Goal: Information Seeking & Learning: Find specific fact

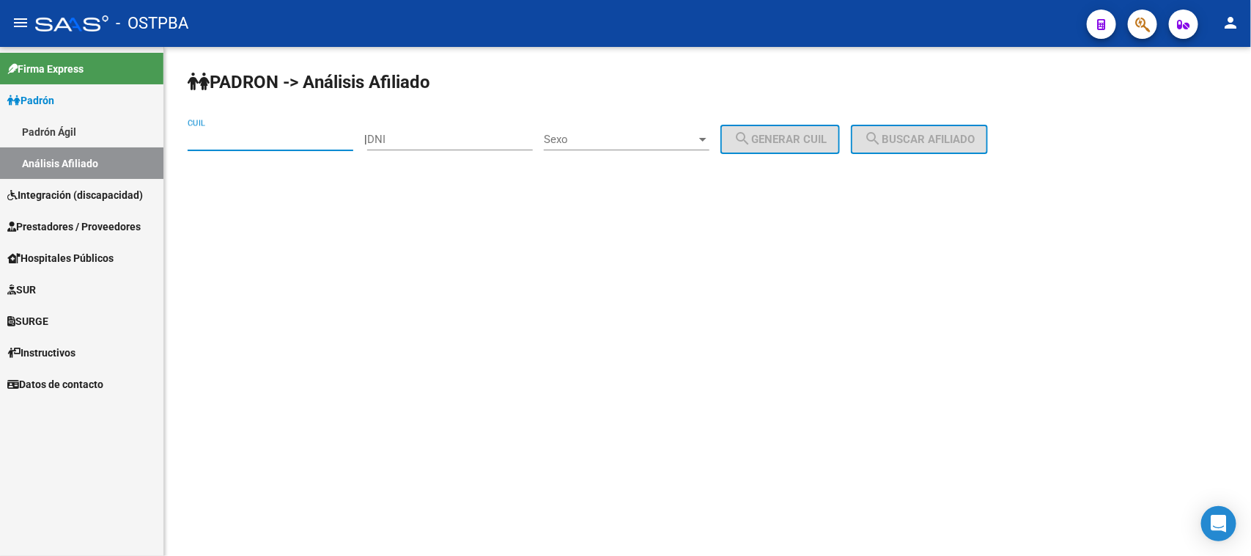
click at [238, 141] on input "CUIL" at bounding box center [271, 139] width 166 height 13
paste input "27-43153486-5"
type input "27-43153486-5"
click at [959, 125] on button "search Buscar afiliado" at bounding box center [919, 139] width 137 height 29
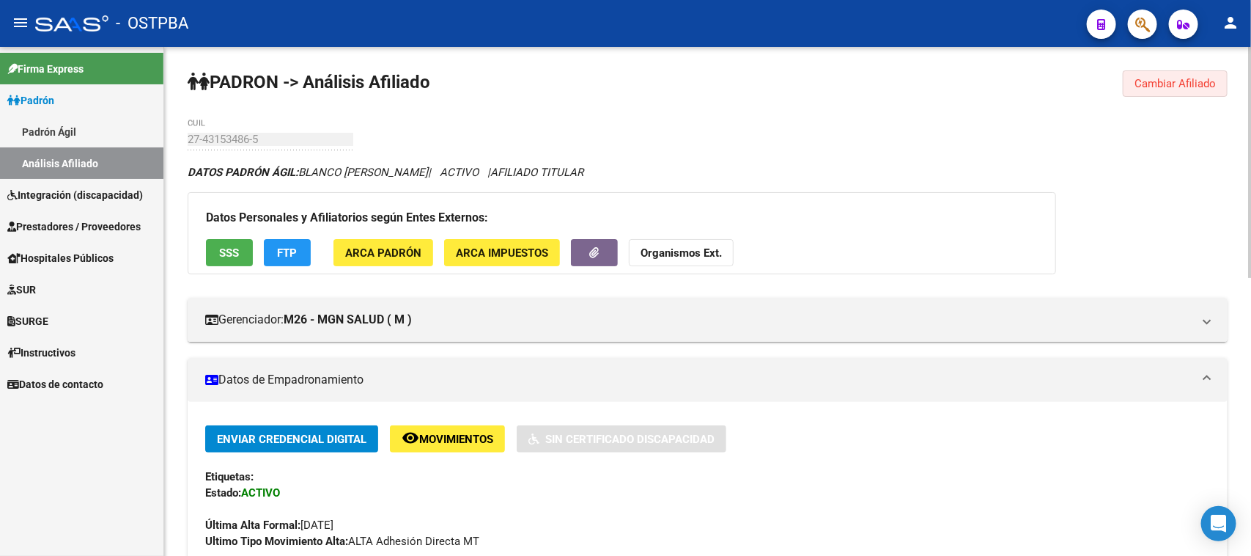
click at [1177, 83] on span "Cambiar Afiliado" at bounding box center [1175, 83] width 81 height 13
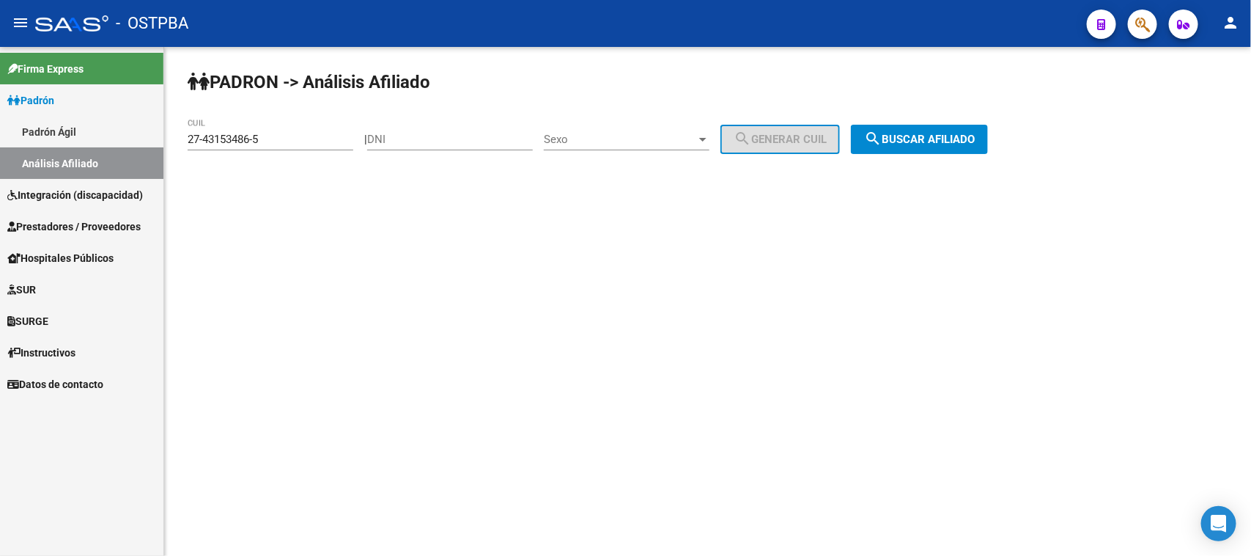
click at [400, 138] on input "DNI" at bounding box center [450, 139] width 166 height 13
paste input "18.241600"
click at [400, 138] on input "18.241600" at bounding box center [450, 139] width 166 height 13
type input "18241600"
click at [634, 137] on span "Sexo" at bounding box center [620, 139] width 152 height 13
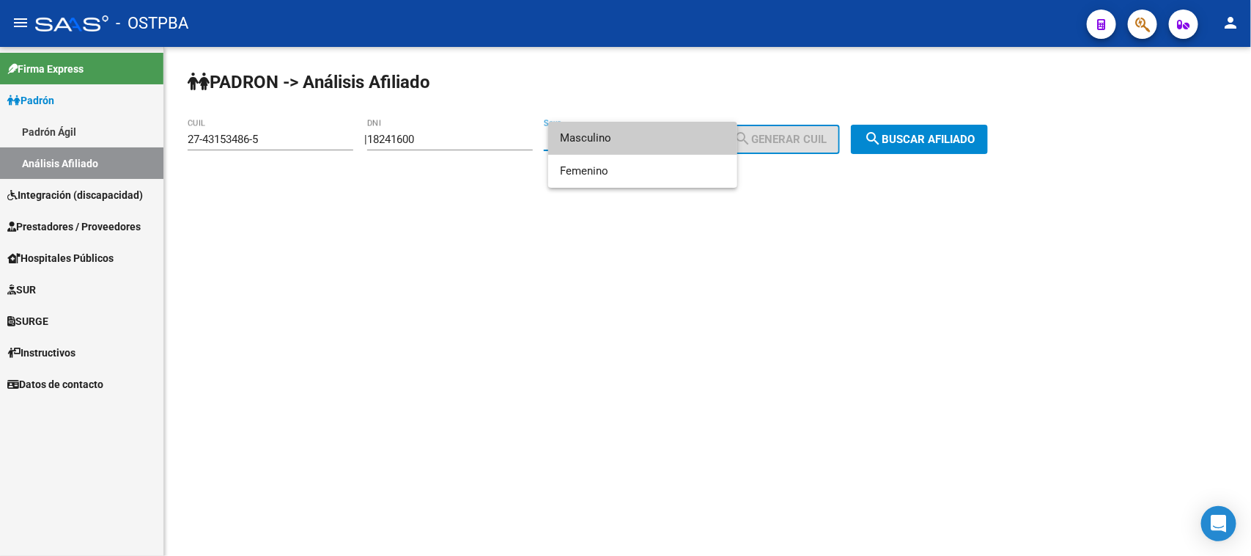
click at [624, 133] on span "Masculino" at bounding box center [643, 138] width 166 height 33
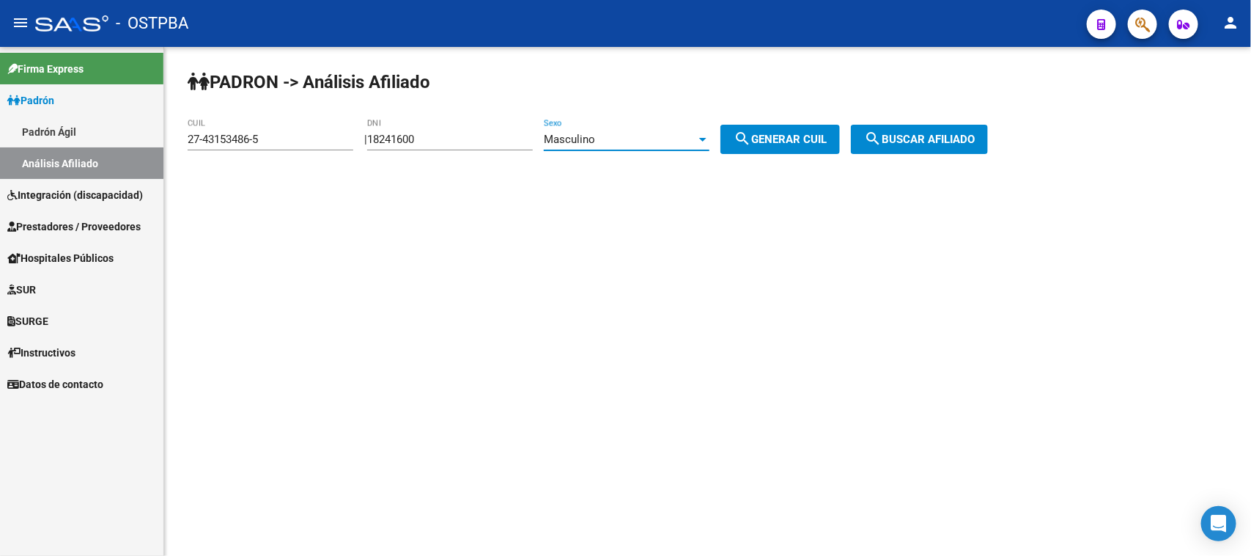
click at [785, 128] on button "search Generar CUIL" at bounding box center [781, 139] width 120 height 29
type input "20-18241600-3"
click at [882, 133] on mat-icon "search" at bounding box center [873, 139] width 18 height 18
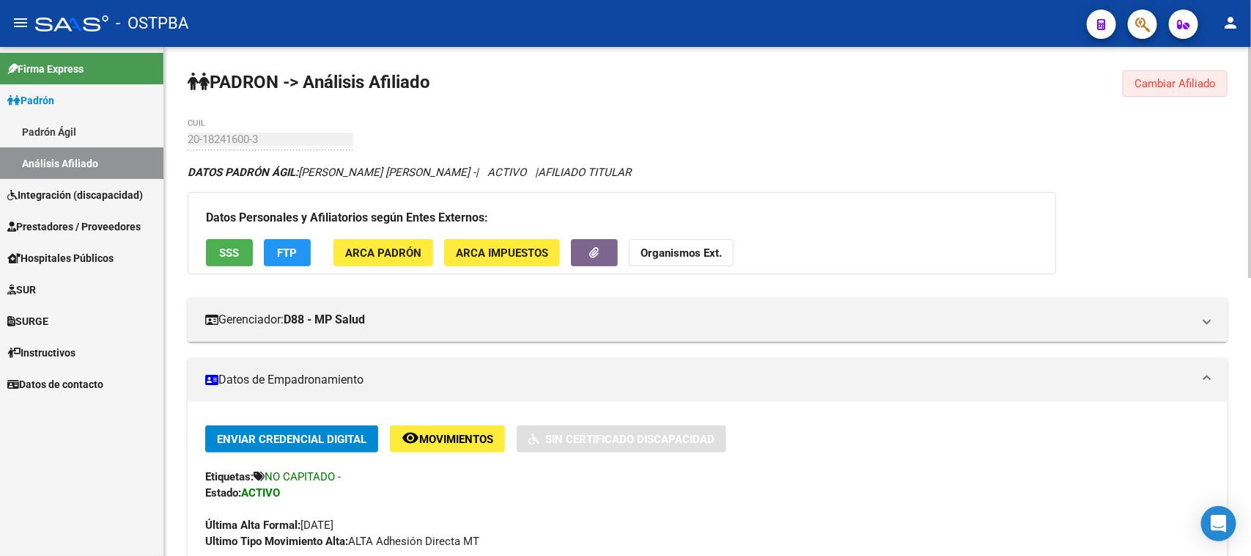
click at [1152, 85] on span "Cambiar Afiliado" at bounding box center [1175, 83] width 81 height 13
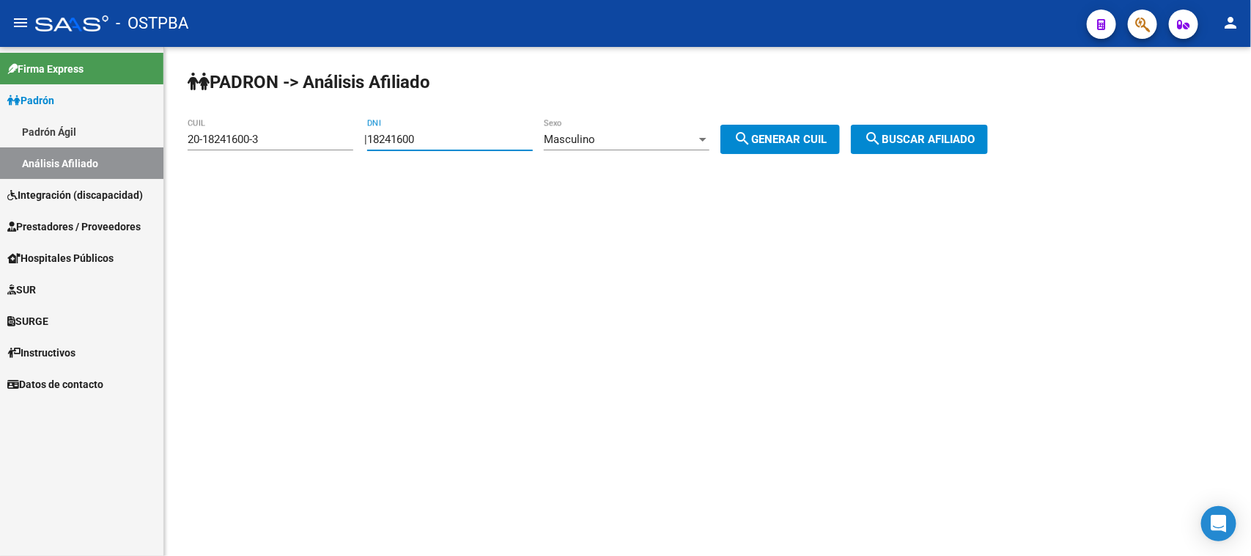
drag, startPoint x: 441, startPoint y: 136, endPoint x: 357, endPoint y: 136, distance: 84.3
click at [357, 136] on app-analisis-afiliado "PADRON -> Análisis Afiliado 20-18241600-3 CUIL | 18241600 DNI Masculino Sexo se…" at bounding box center [594, 139] width 812 height 13
paste input "7411094"
type input "17411094"
click at [770, 136] on span "search Generar CUIL" at bounding box center [780, 139] width 93 height 13
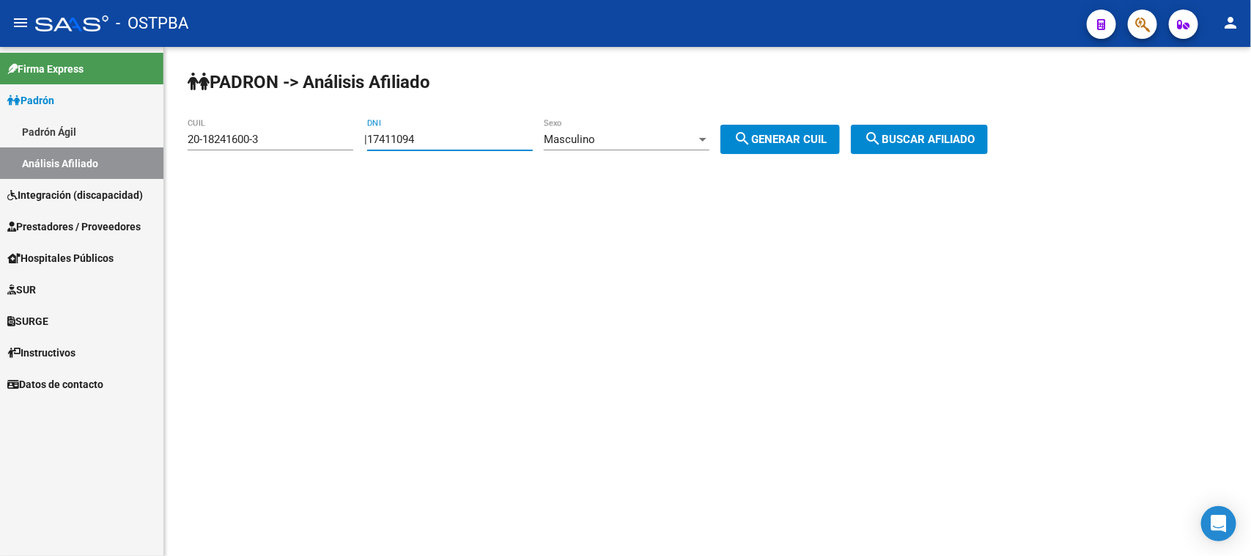
type input "20-17411094-9"
click at [938, 138] on span "search Buscar afiliado" at bounding box center [919, 139] width 111 height 13
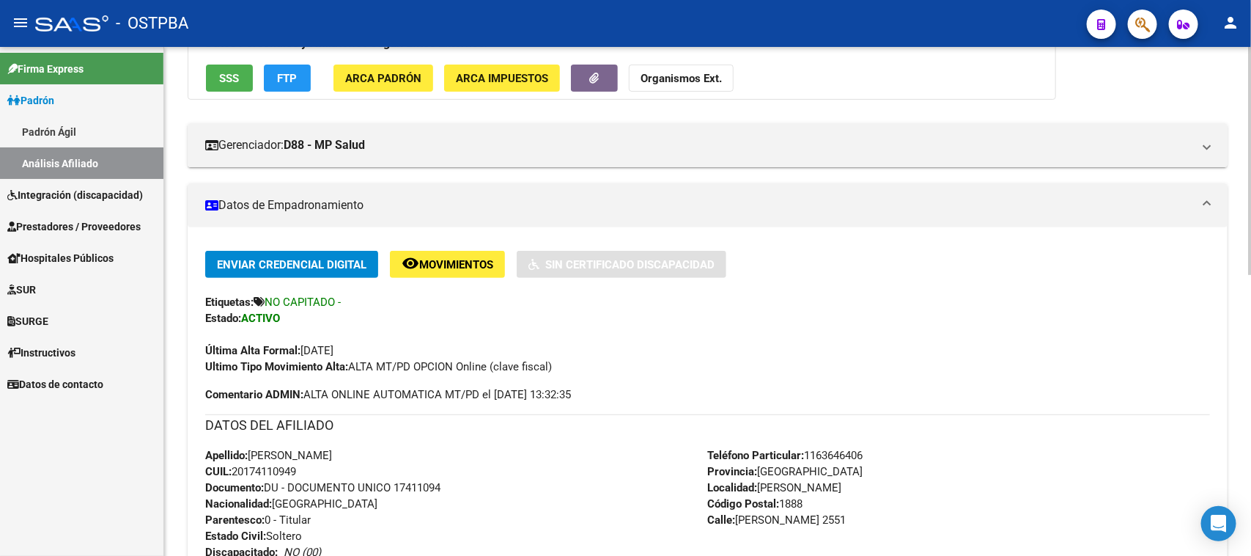
scroll to position [183, 0]
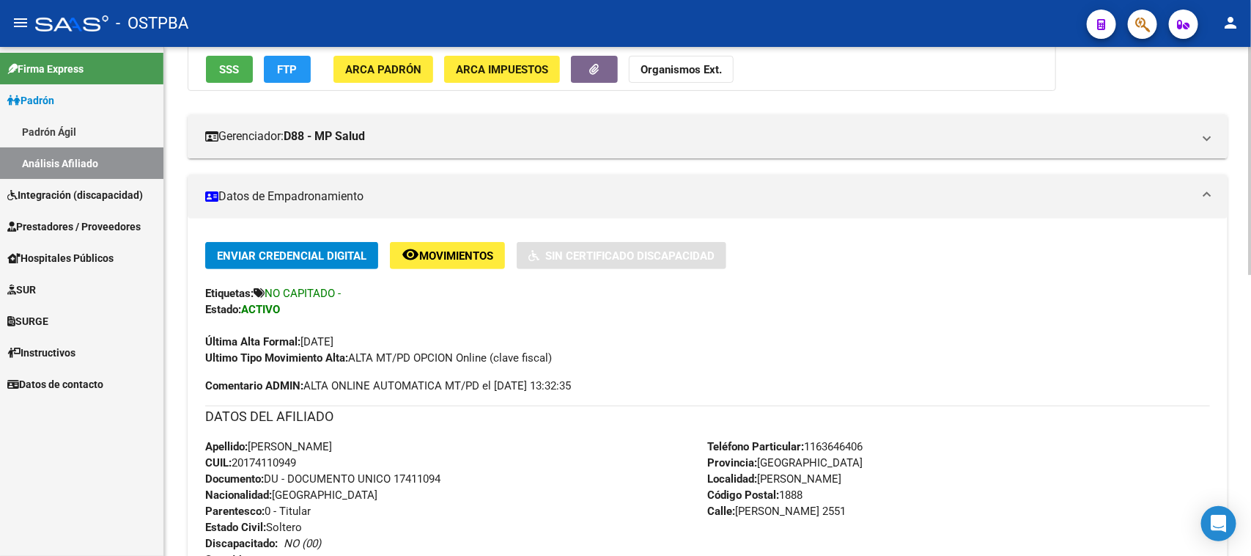
drag, startPoint x: 250, startPoint y: 444, endPoint x: 337, endPoint y: 459, distance: 88.6
click at [335, 458] on div "Apellido: [PERSON_NAME]: 20174110949 Documento: DU - DOCUMENTO UNICO 17411094 N…" at bounding box center [456, 518] width 503 height 161
copy div "[PERSON_NAME]: 20174110949"
